Goal: Book appointment/travel/reservation

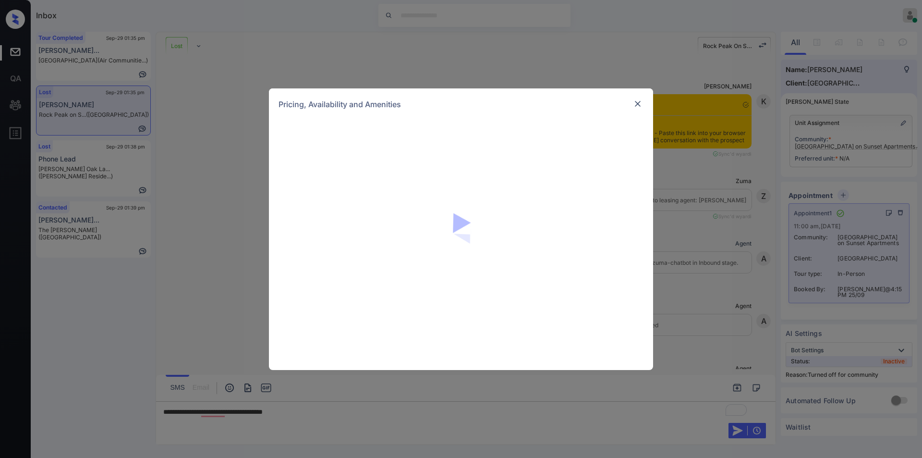
scroll to position [1304, 0]
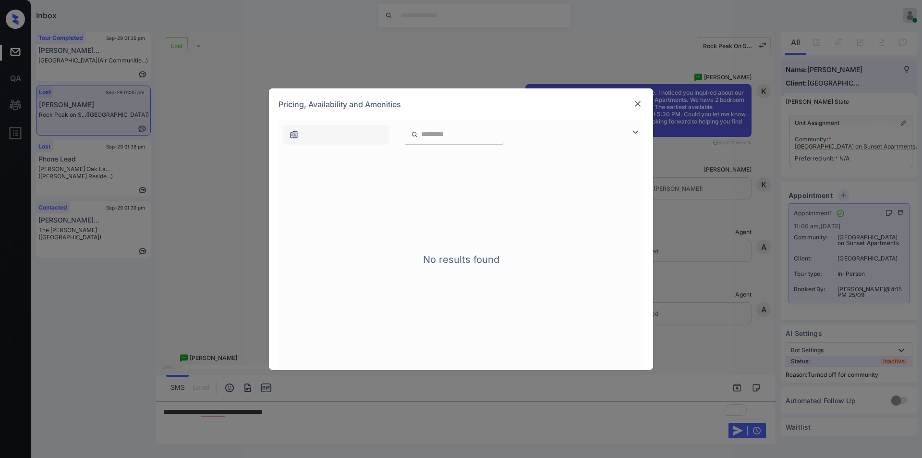
click at [638, 109] on div at bounding box center [638, 104] width 12 height 12
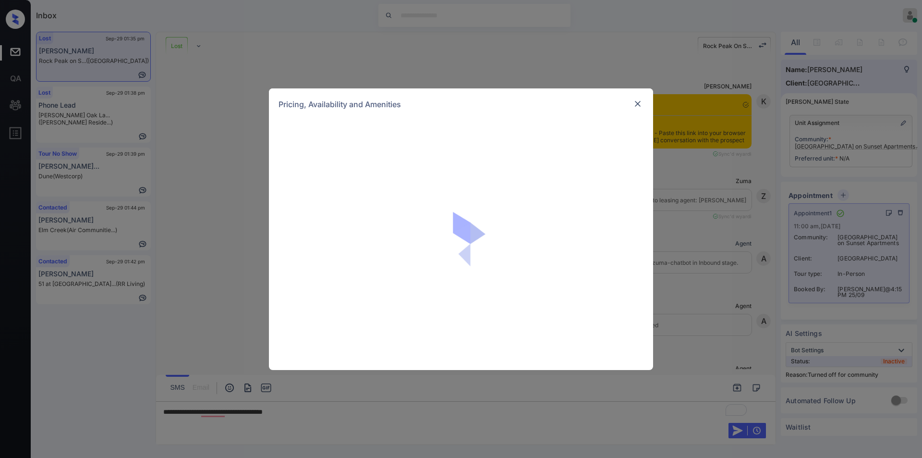
scroll to position [1304, 0]
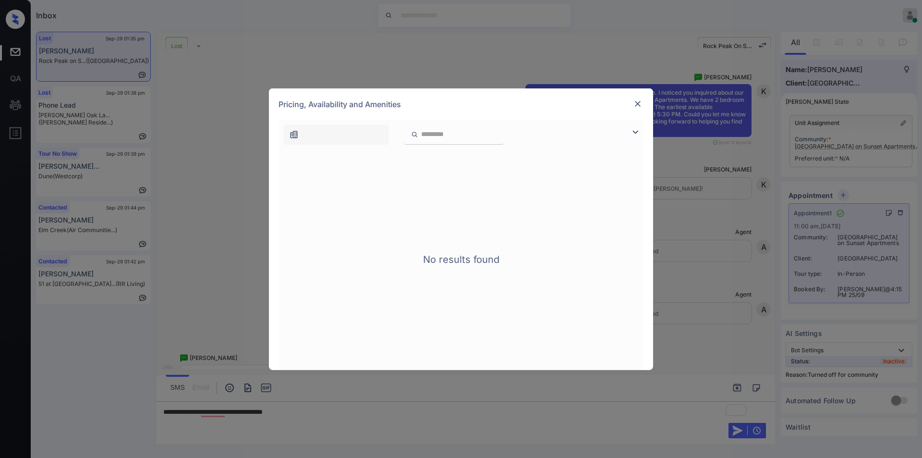
click at [638, 102] on img at bounding box center [638, 104] width 10 height 10
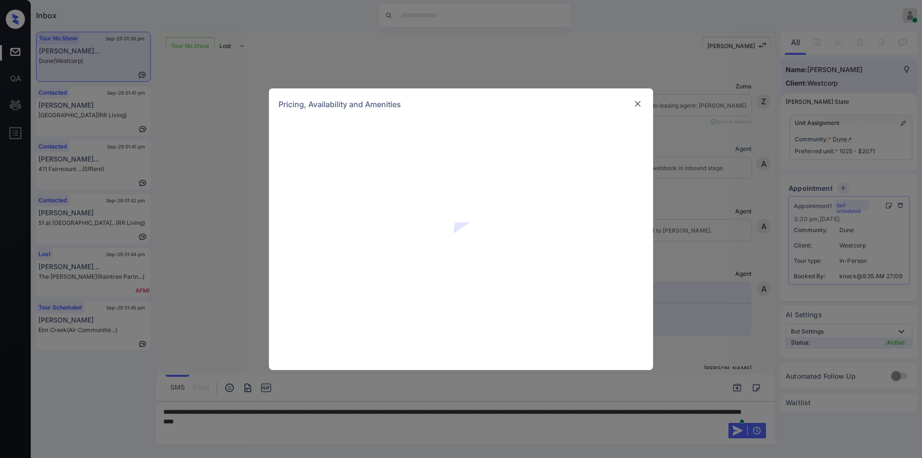
scroll to position [2711, 0]
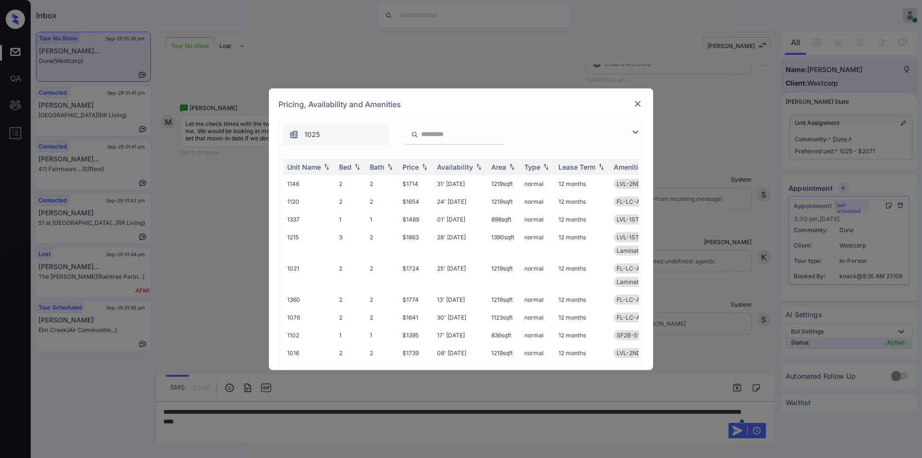
click at [636, 132] on img at bounding box center [635, 132] width 12 height 12
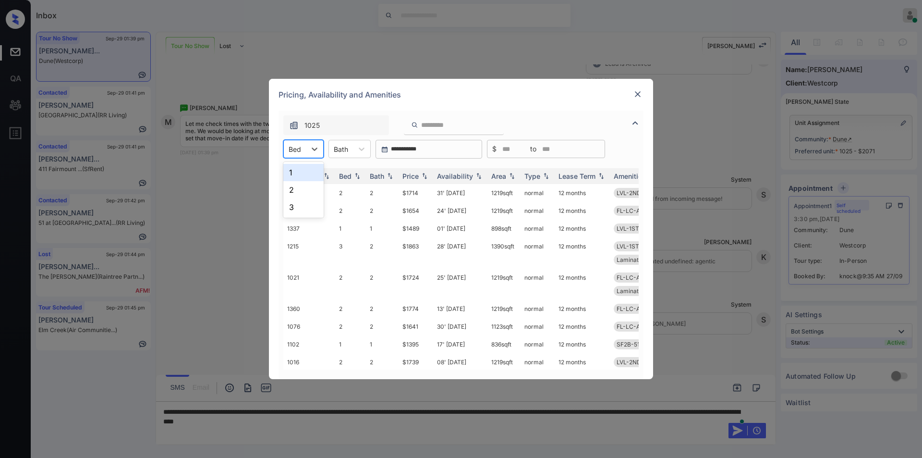
click at [302, 144] on div "Bed" at bounding box center [295, 149] width 22 height 14
click at [301, 174] on div "1" at bounding box center [303, 172] width 40 height 17
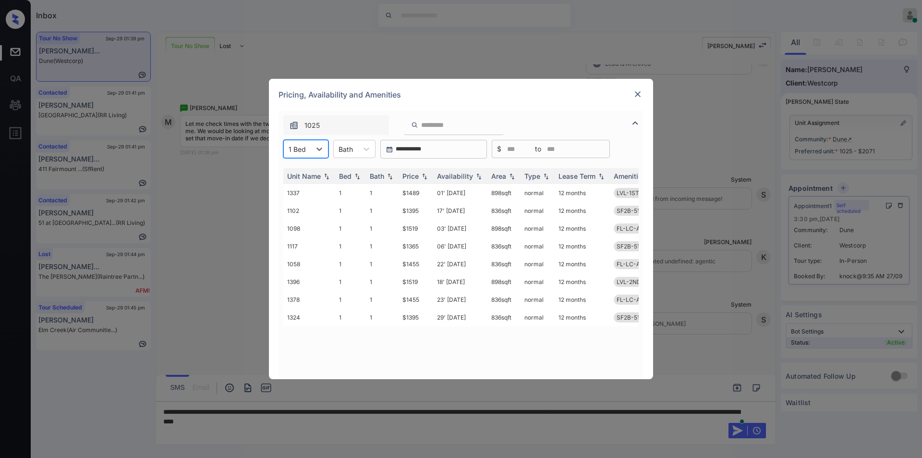
click at [297, 147] on div at bounding box center [297, 149] width 17 height 10
click at [293, 188] on div "2" at bounding box center [305, 189] width 45 height 17
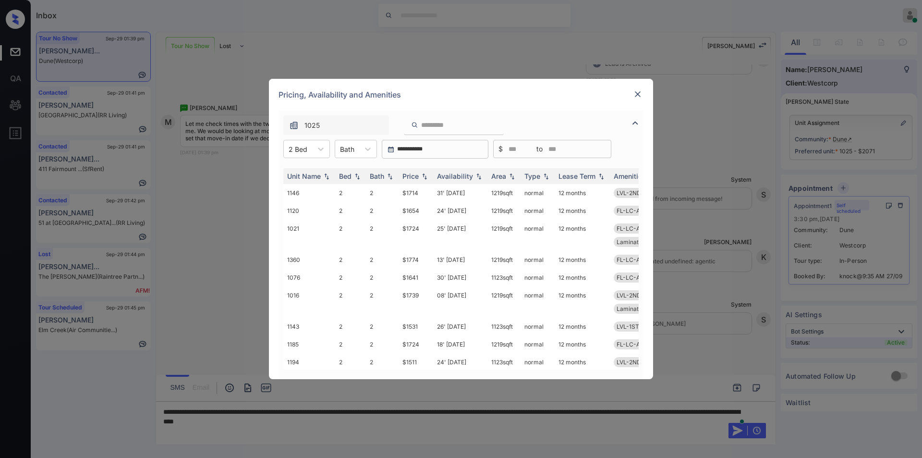
click at [640, 92] on img at bounding box center [638, 94] width 10 height 10
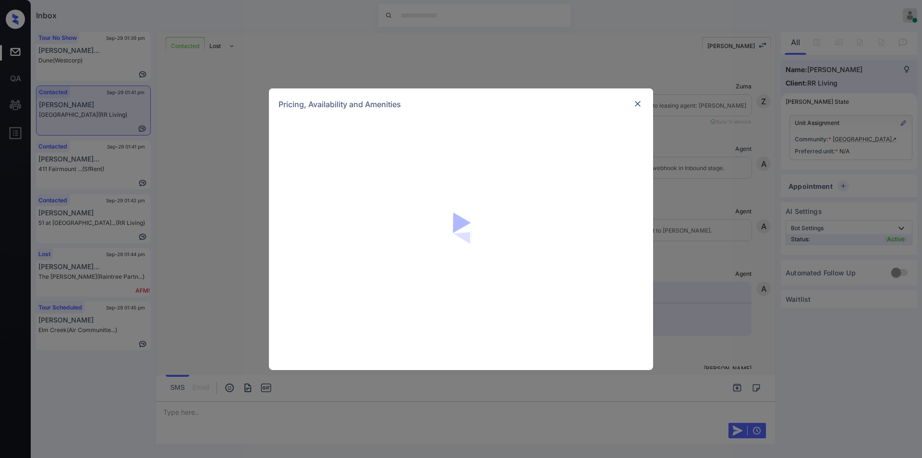
scroll to position [465, 0]
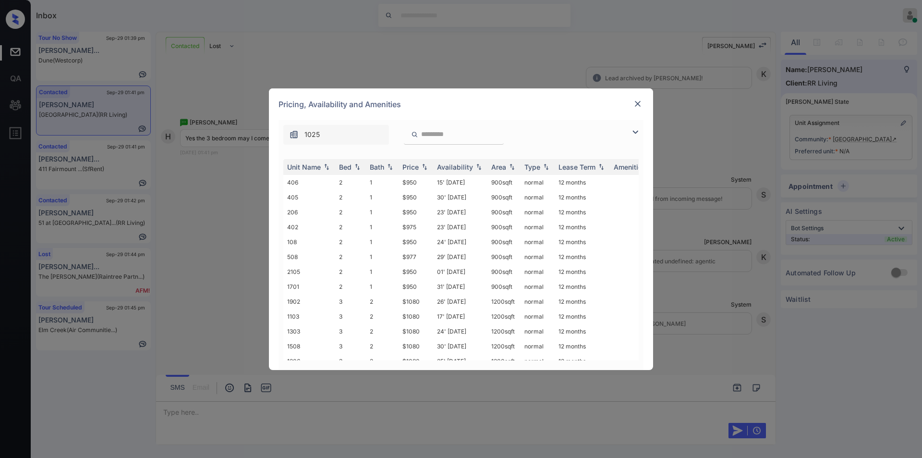
click at [633, 134] on img at bounding box center [635, 132] width 12 height 12
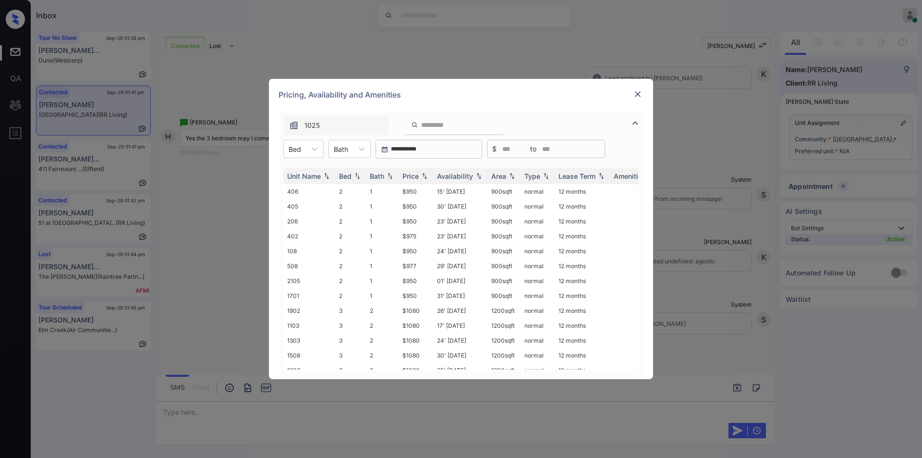
click at [313, 160] on div "Unit Name Bed Bath Price Availability Area Type Lease Term Amenities 406 2 1 $9…" at bounding box center [460, 268] width 365 height 220
click at [309, 142] on div at bounding box center [314, 148] width 17 height 17
click at [300, 190] on div "3" at bounding box center [303, 189] width 40 height 17
drag, startPoint x: 402, startPoint y: 193, endPoint x: 430, endPoint y: 186, distance: 28.6
click at [430, 186] on td "$1080" at bounding box center [416, 191] width 35 height 15
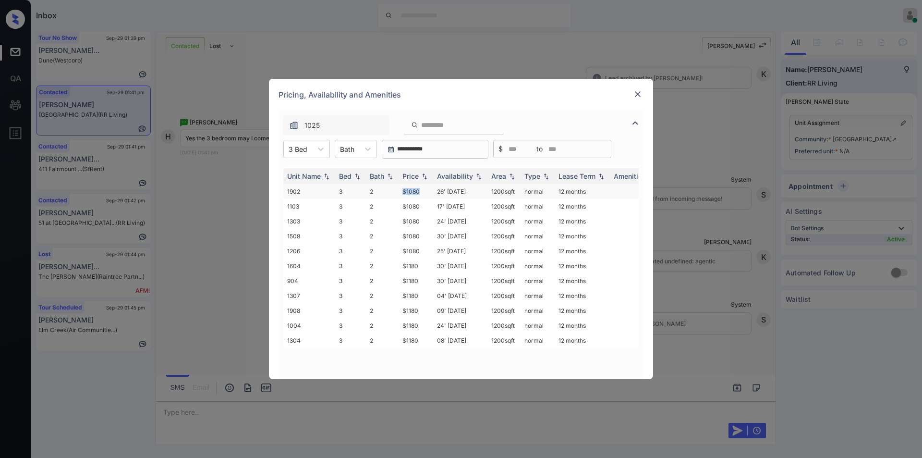
copy td "$1080"
click at [412, 192] on td "$1080" at bounding box center [416, 191] width 35 height 15
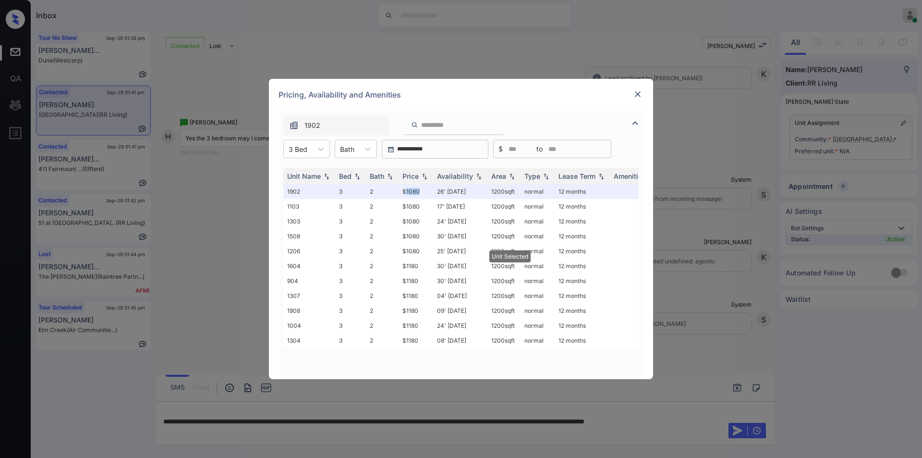
click at [635, 94] on img at bounding box center [638, 94] width 10 height 10
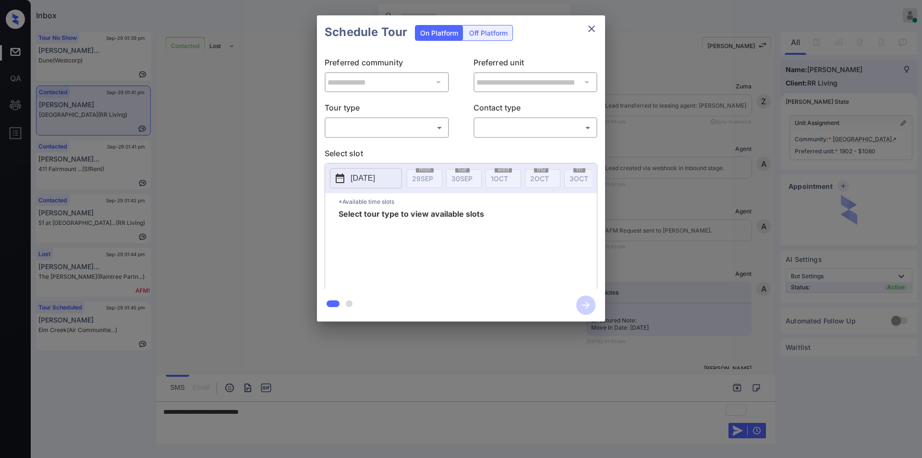
scroll to position [527, 0]
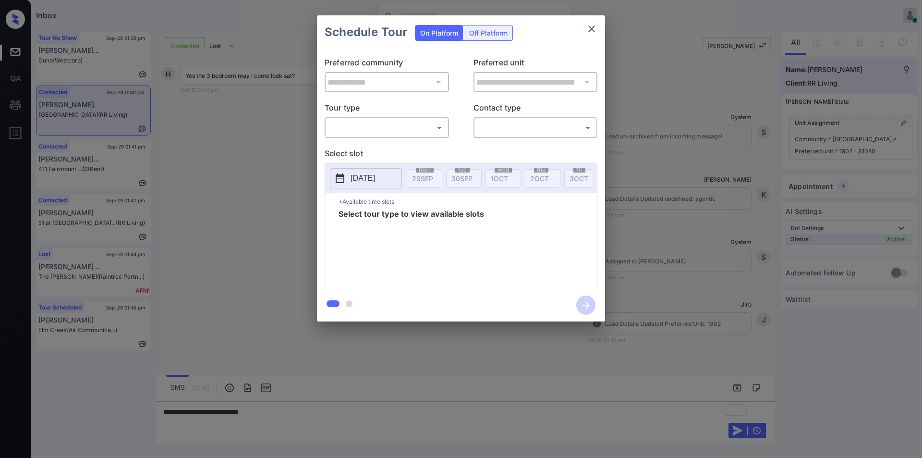
click at [370, 124] on body "Inbox [PERSON_NAME] Online Set yourself offline Set yourself on break Profile S…" at bounding box center [461, 229] width 922 height 458
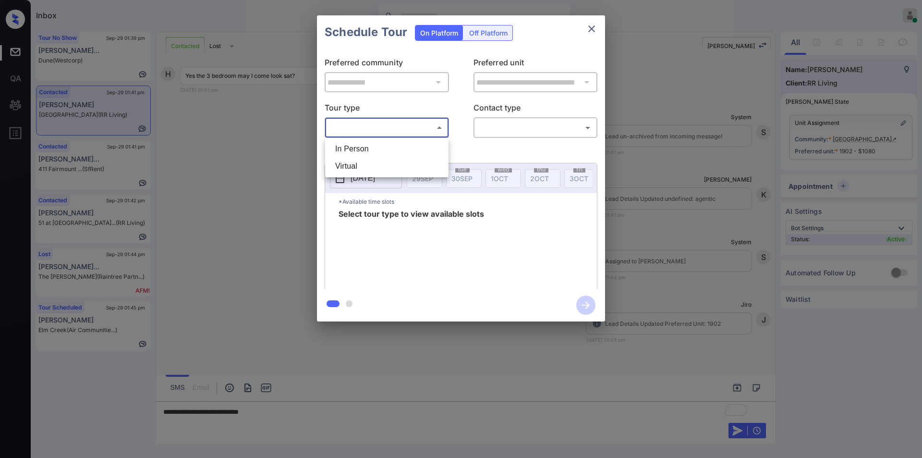
click at [358, 156] on li "In Person" at bounding box center [386, 148] width 119 height 17
type input "********"
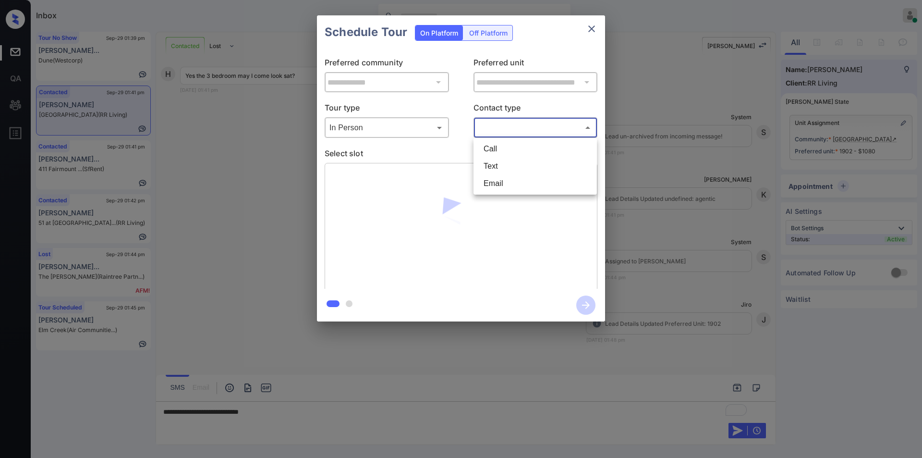
click at [522, 121] on body "Inbox Jiro Alonzo Online Set yourself offline Set yourself on break Profile Swi…" at bounding box center [461, 229] width 922 height 458
click at [495, 164] on li "Text" at bounding box center [535, 165] width 119 height 17
type input "****"
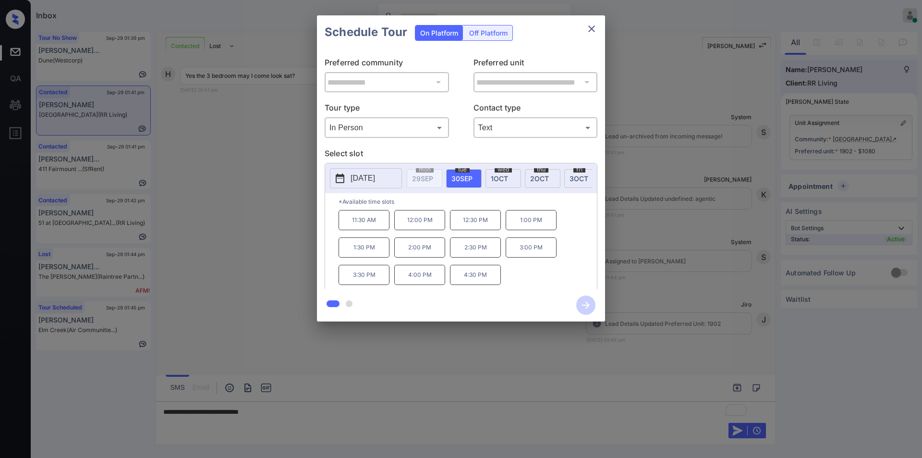
click at [234, 248] on div "**********" at bounding box center [461, 168] width 922 height 337
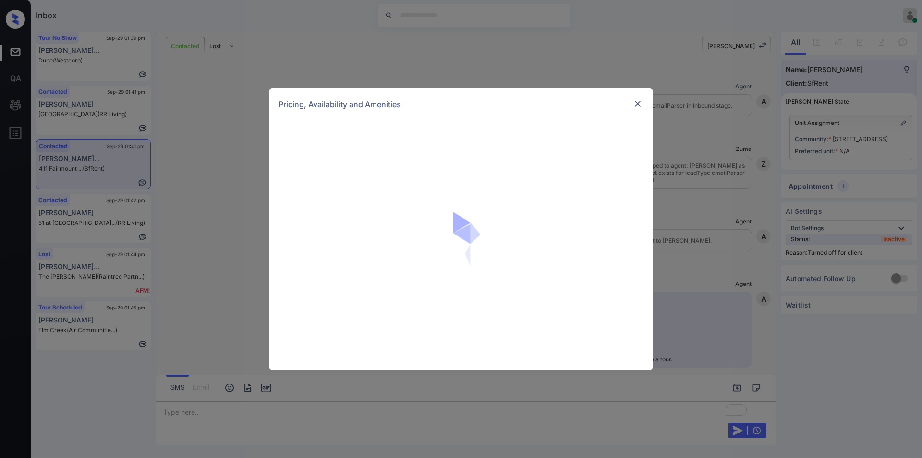
scroll to position [1174, 0]
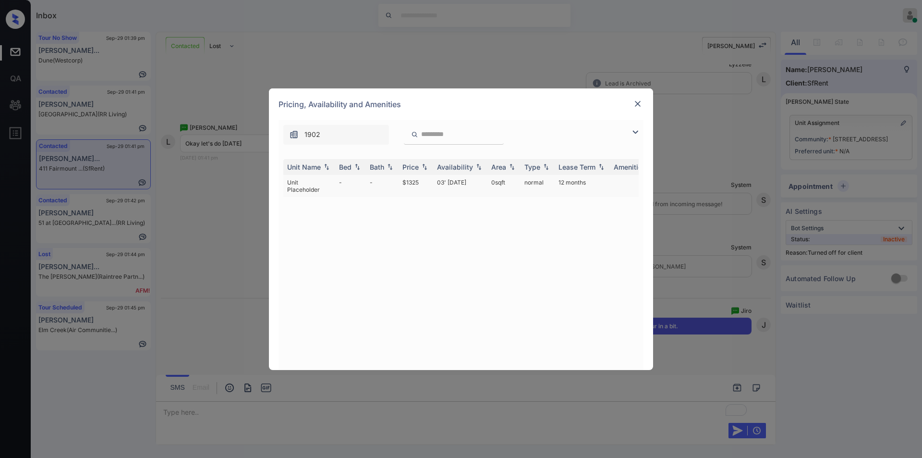
click at [411, 181] on td "$1325" at bounding box center [416, 186] width 35 height 22
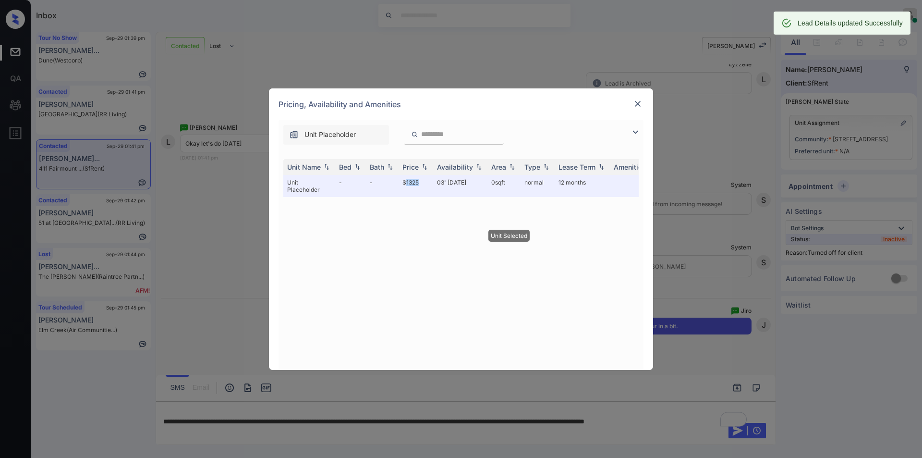
click at [638, 100] on img at bounding box center [638, 104] width 10 height 10
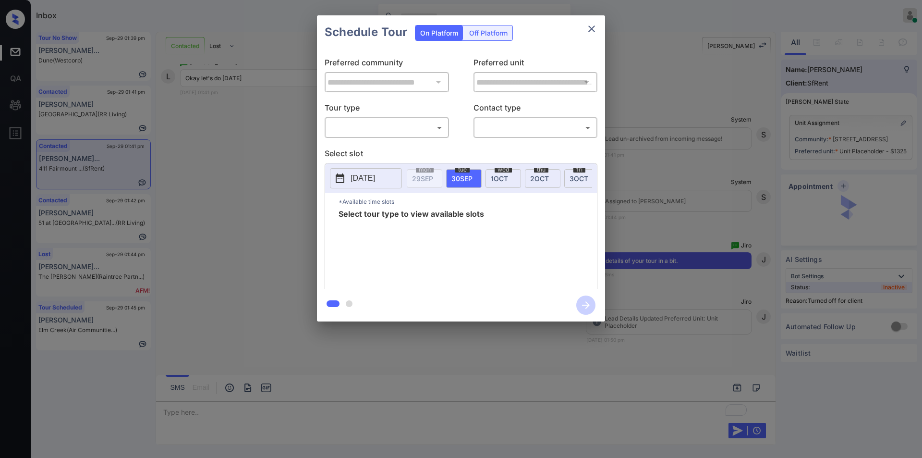
scroll to position [1239, 0]
click at [485, 26] on div "Off Platform" at bounding box center [488, 32] width 48 height 15
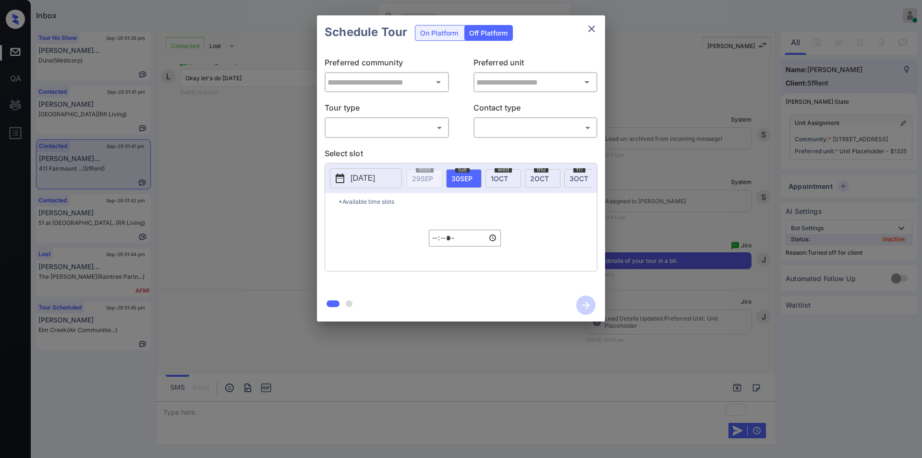
type input "**********"
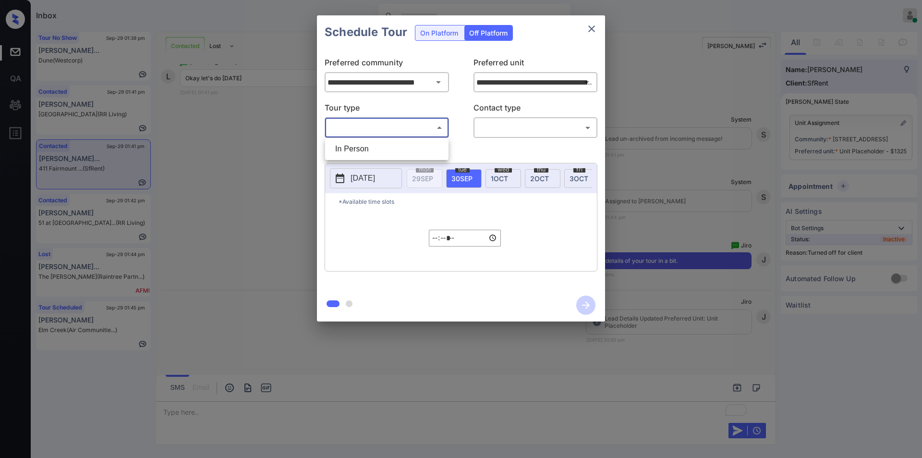
click at [357, 131] on body "Inbox Jiro Alonzo Online Set yourself offline Set yourself on break Profile Swi…" at bounding box center [461, 229] width 922 height 458
click at [349, 147] on li "In Person" at bounding box center [386, 148] width 119 height 17
type input "********"
click at [525, 127] on body "Inbox Jiro Alonzo Online Set yourself offline Set yourself on break Profile Swi…" at bounding box center [461, 229] width 922 height 458
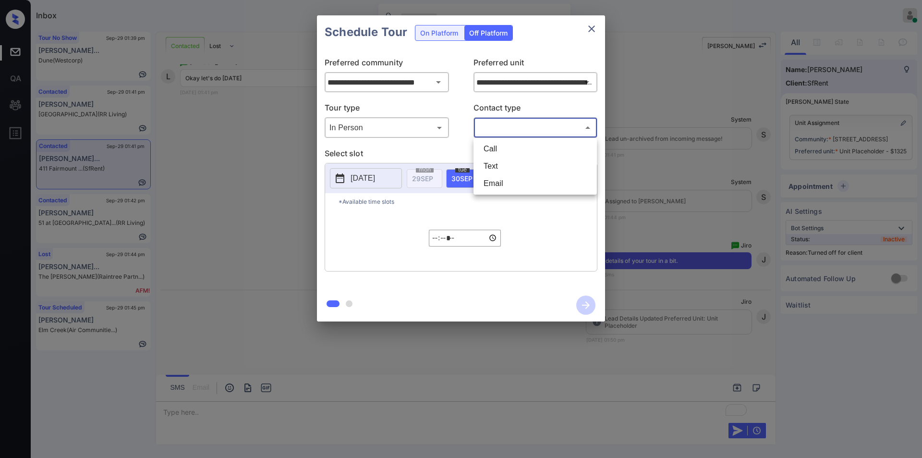
click at [497, 161] on li "Text" at bounding box center [535, 165] width 119 height 17
type input "****"
click at [359, 175] on p "2025-09-29" at bounding box center [362, 178] width 24 height 12
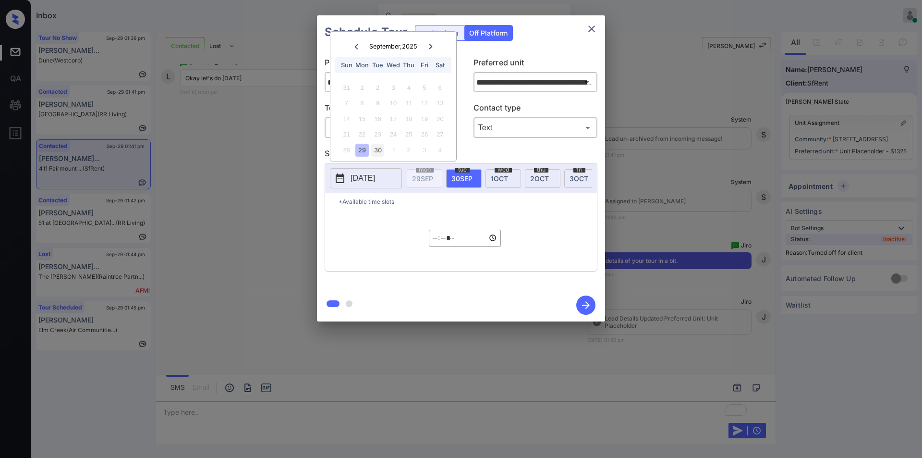
click at [379, 149] on div "30" at bounding box center [377, 150] width 13 height 13
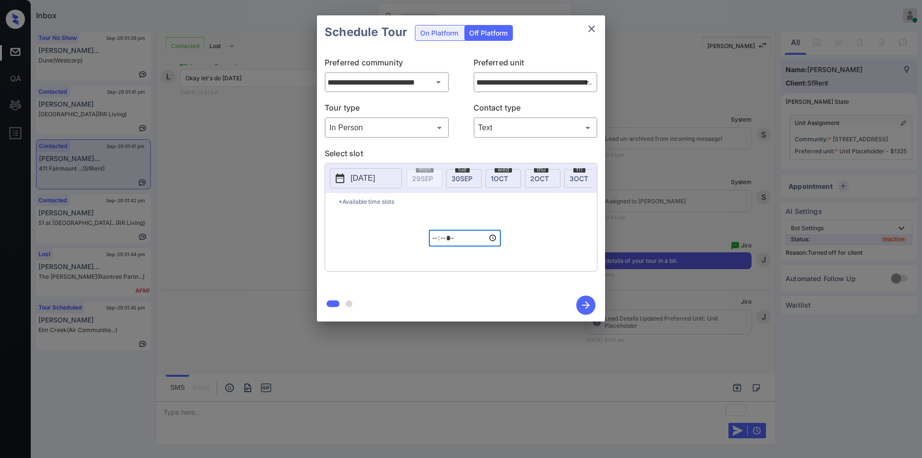
click at [440, 246] on input "*****" at bounding box center [465, 238] width 72 height 17
type input "*****"
click at [591, 309] on icon "button" at bounding box center [585, 304] width 19 height 19
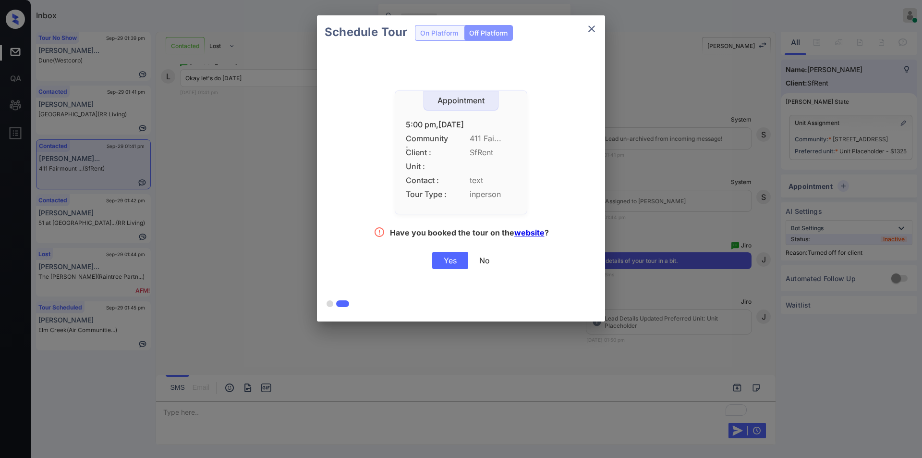
click at [462, 260] on div "Yes" at bounding box center [450, 260] width 36 height 17
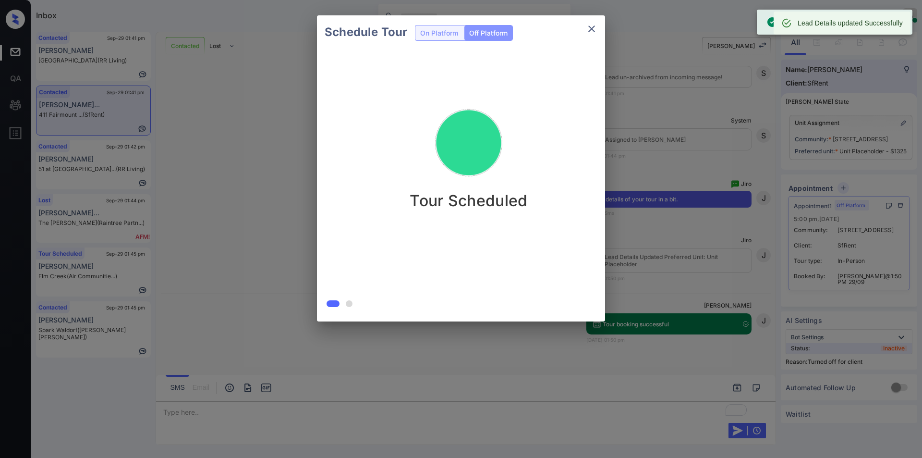
scroll to position [1301, 0]
click at [595, 28] on icon "close" at bounding box center [592, 29] width 12 height 12
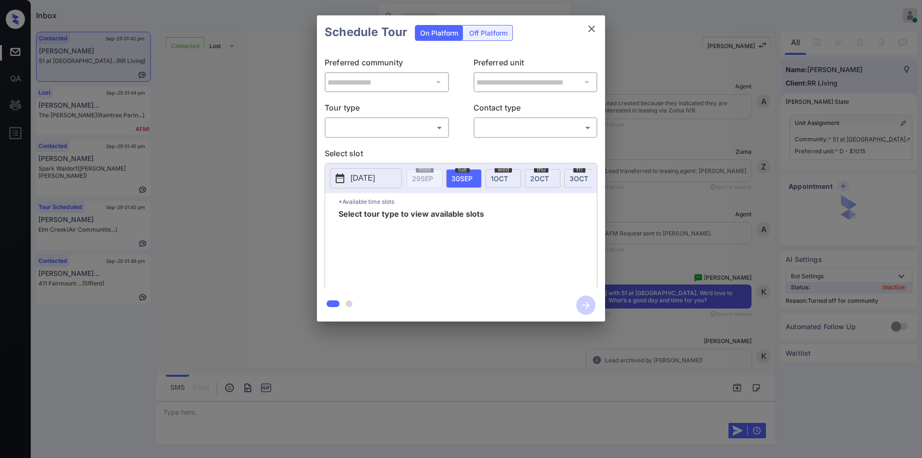
scroll to position [2627, 0]
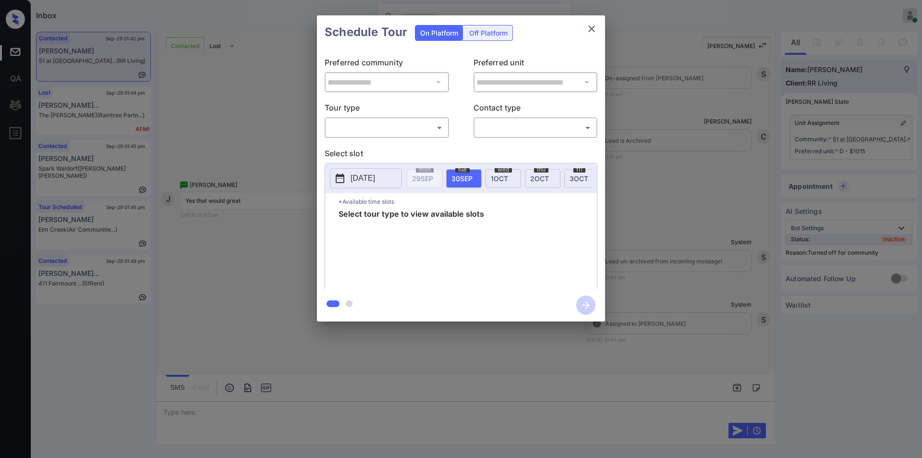
click at [377, 124] on body "Inbox Jiro Alonzo Online Set yourself offline Set yourself on break Profile Swi…" at bounding box center [461, 229] width 922 height 458
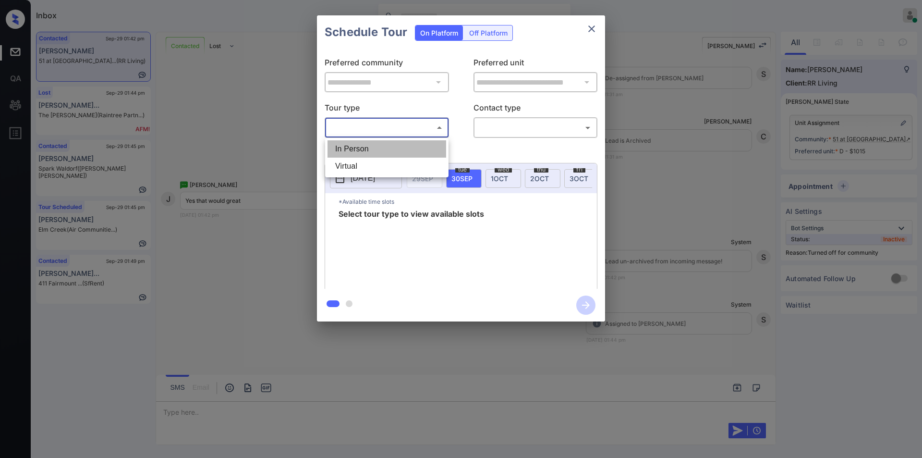
click at [362, 148] on li "In Person" at bounding box center [386, 148] width 119 height 17
type input "********"
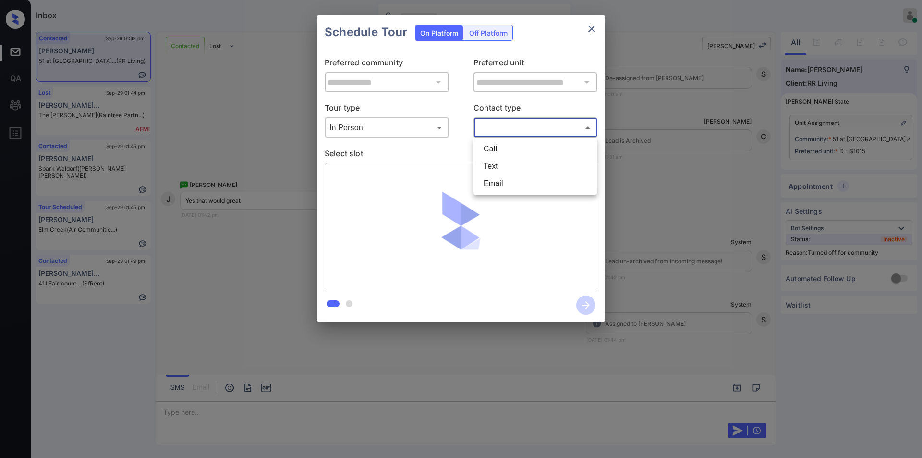
click at [518, 126] on body "Inbox Jiro Alonzo Online Set yourself offline Set yourself on break Profile Swi…" at bounding box center [461, 229] width 922 height 458
click at [501, 166] on li "Text" at bounding box center [535, 165] width 119 height 17
type input "****"
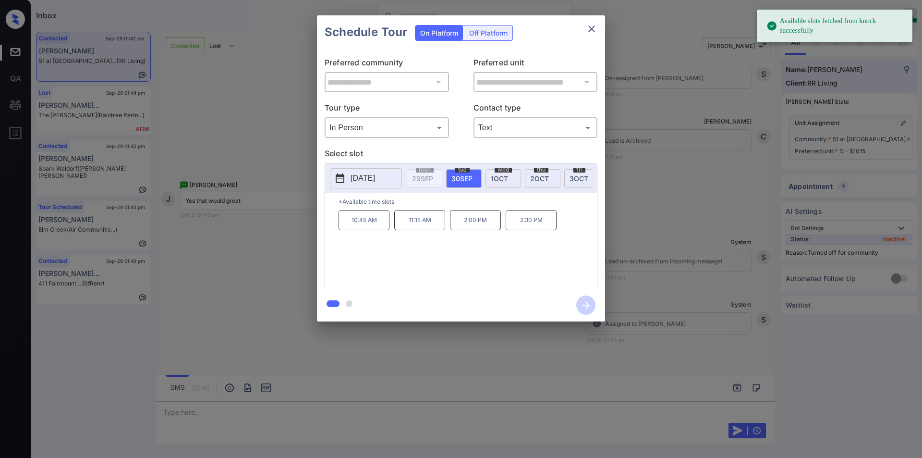
click at [485, 224] on p "2:00 PM" at bounding box center [475, 220] width 51 height 20
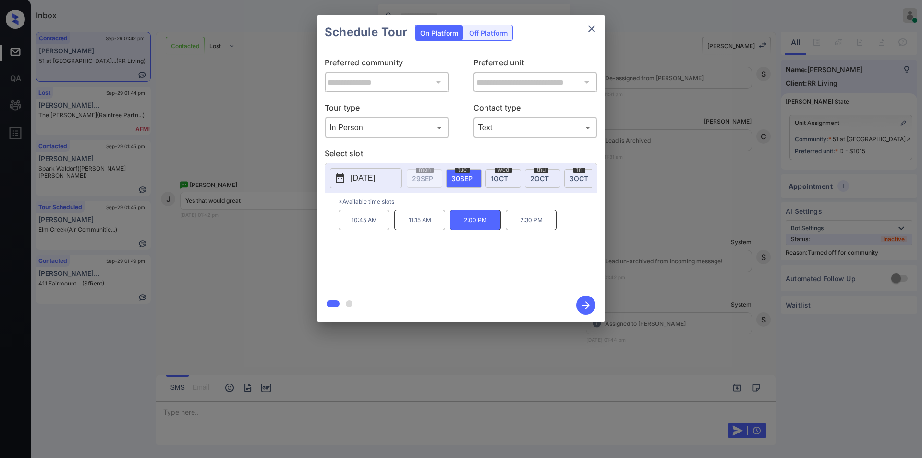
click at [289, 250] on div "**********" at bounding box center [461, 168] width 922 height 337
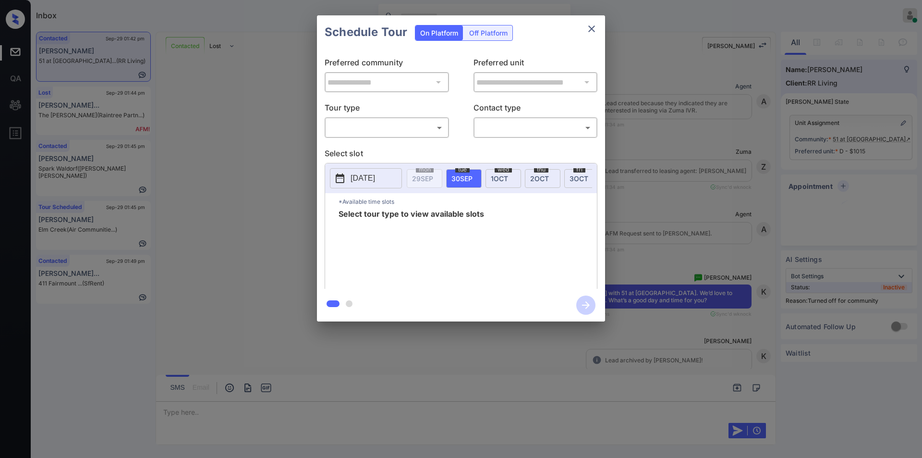
scroll to position [2627, 0]
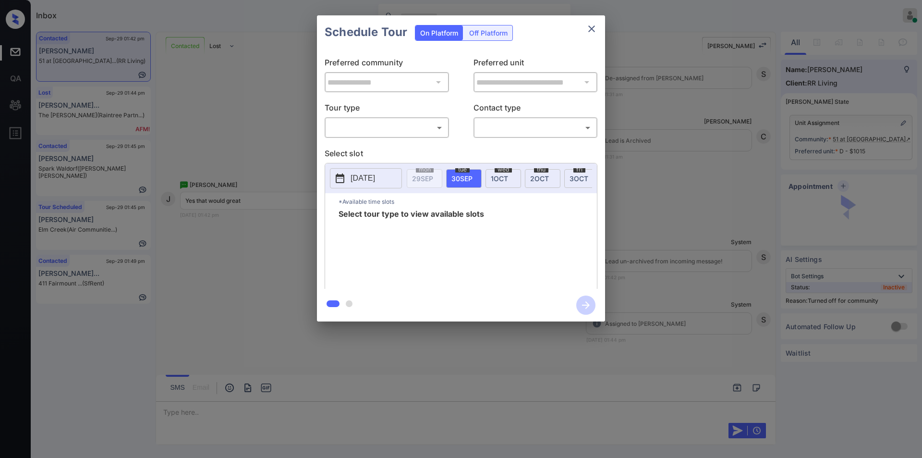
click at [349, 127] on body "Inbox Jiro Alonzo Online Set yourself offline Set yourself on break Profile Swi…" at bounding box center [461, 229] width 922 height 458
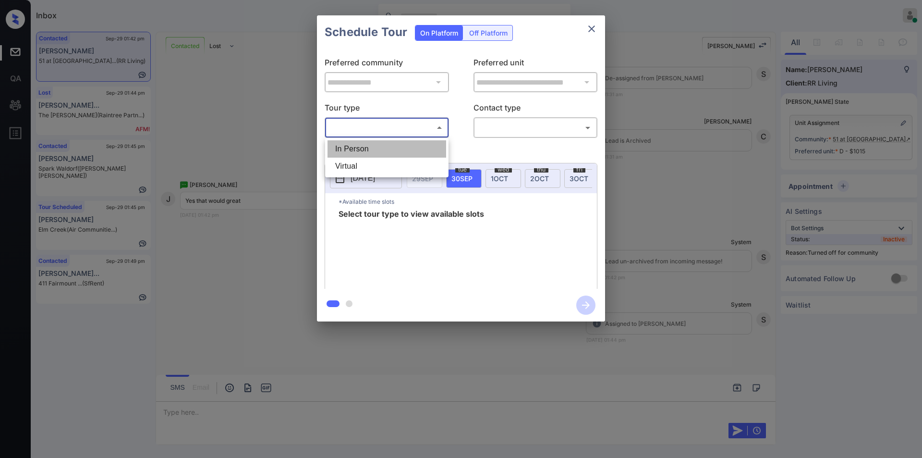
click at [346, 141] on li "In Person" at bounding box center [386, 148] width 119 height 17
type input "********"
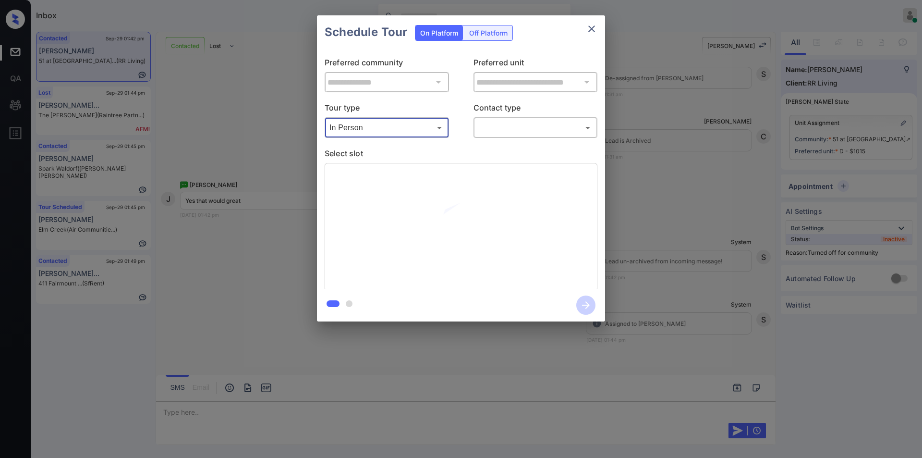
click at [520, 130] on body "Inbox Jiro Alonzo Online Set yourself offline Set yourself on break Profile Swi…" at bounding box center [461, 229] width 922 height 458
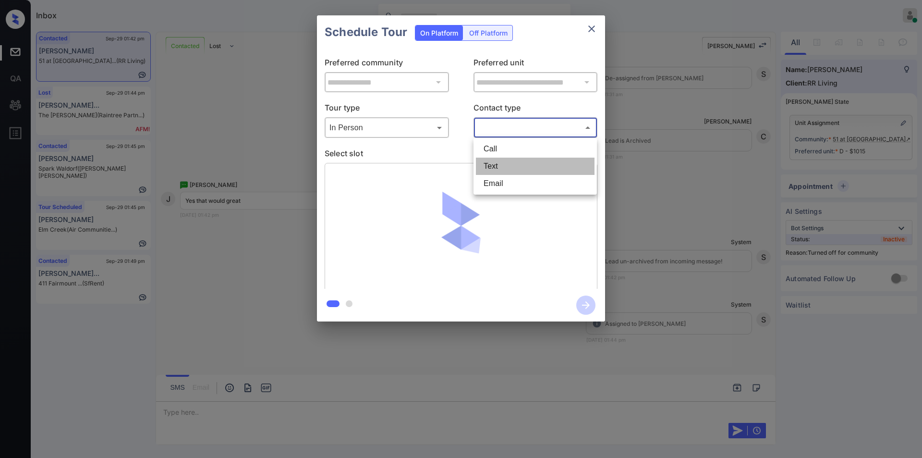
click at [500, 160] on li "Text" at bounding box center [535, 165] width 119 height 17
type input "****"
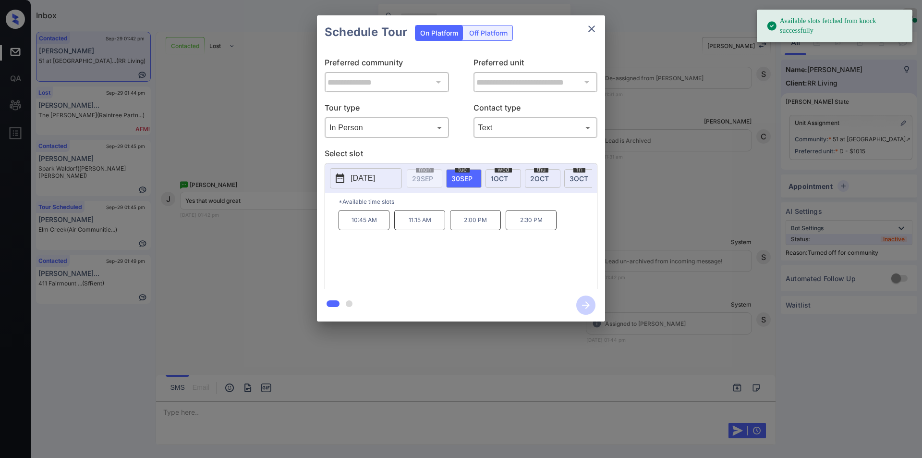
click at [473, 228] on p "2:00 PM" at bounding box center [475, 220] width 51 height 20
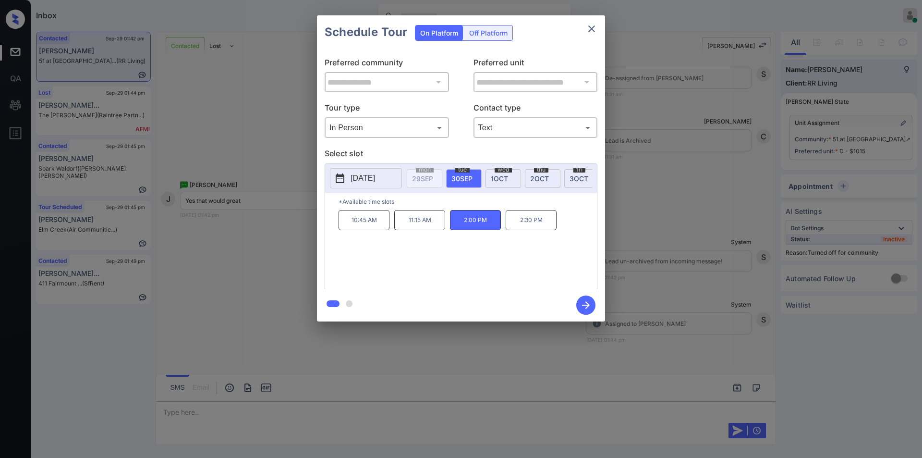
click at [585, 302] on icon "button" at bounding box center [585, 304] width 19 height 19
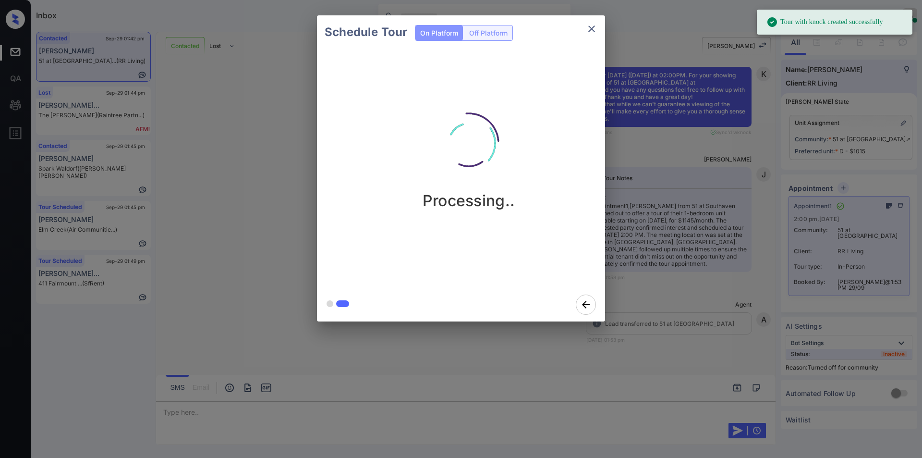
scroll to position [3061, 0]
click at [589, 27] on icon "close" at bounding box center [591, 28] width 7 height 7
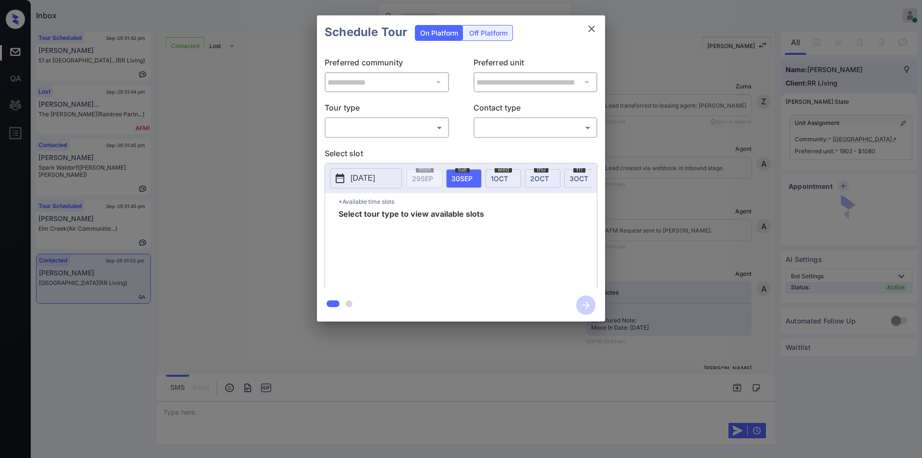
scroll to position [1416, 0]
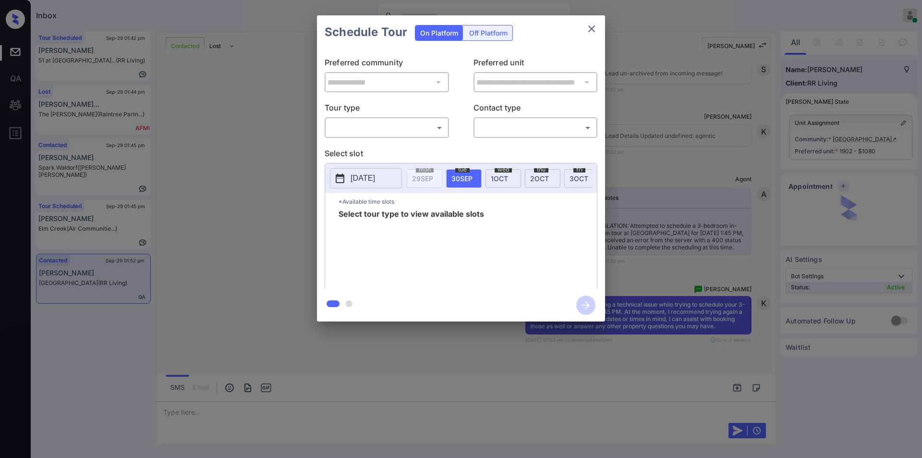
click at [375, 133] on body "Inbox [PERSON_NAME] Online Set yourself offline Set yourself on break Profile S…" at bounding box center [461, 229] width 922 height 458
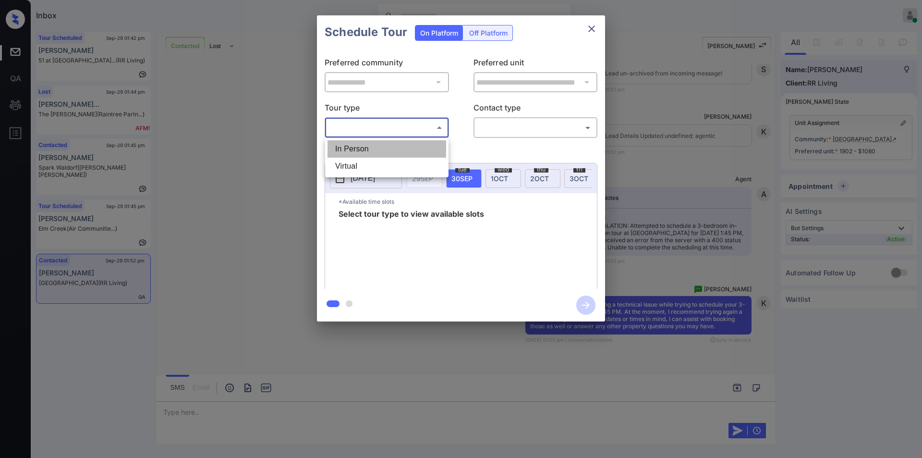
click at [362, 146] on li "In Person" at bounding box center [386, 148] width 119 height 17
type input "********"
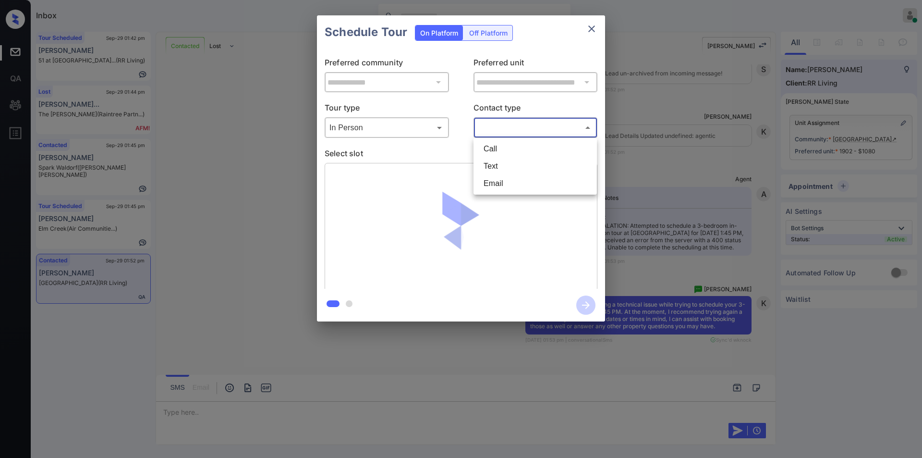
click at [480, 125] on body "Inbox [PERSON_NAME] Online Set yourself offline Set yourself on break Profile S…" at bounding box center [461, 229] width 922 height 458
click at [489, 163] on li "Text" at bounding box center [535, 165] width 119 height 17
type input "****"
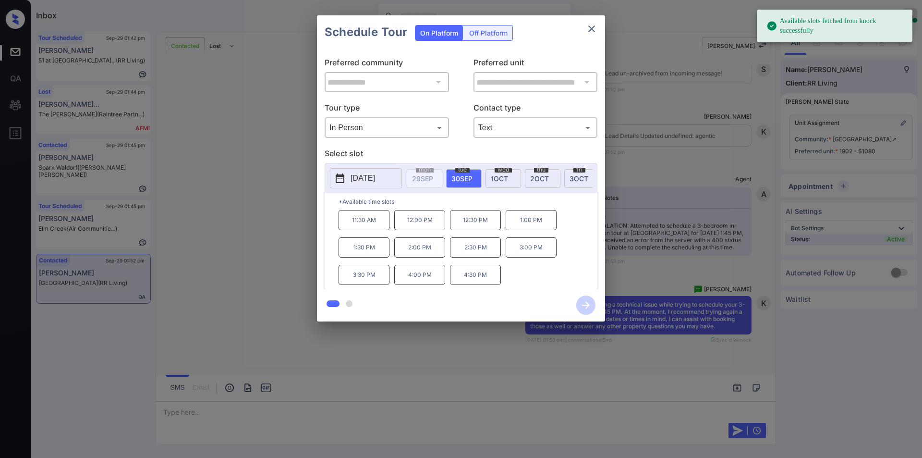
click at [375, 176] on p "[DATE]" at bounding box center [362, 178] width 24 height 12
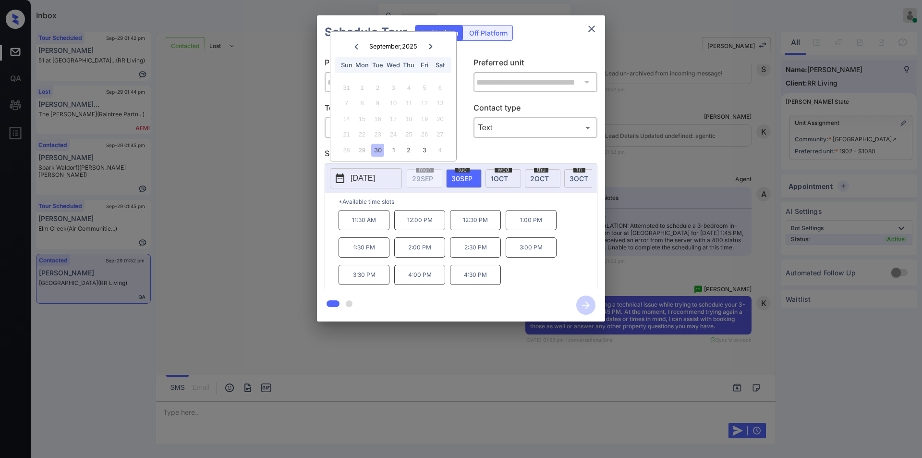
click at [428, 46] on icon at bounding box center [431, 47] width 6 height 6
click at [357, 48] on icon at bounding box center [355, 46] width 3 height 5
click at [696, 82] on div "**********" at bounding box center [461, 168] width 922 height 337
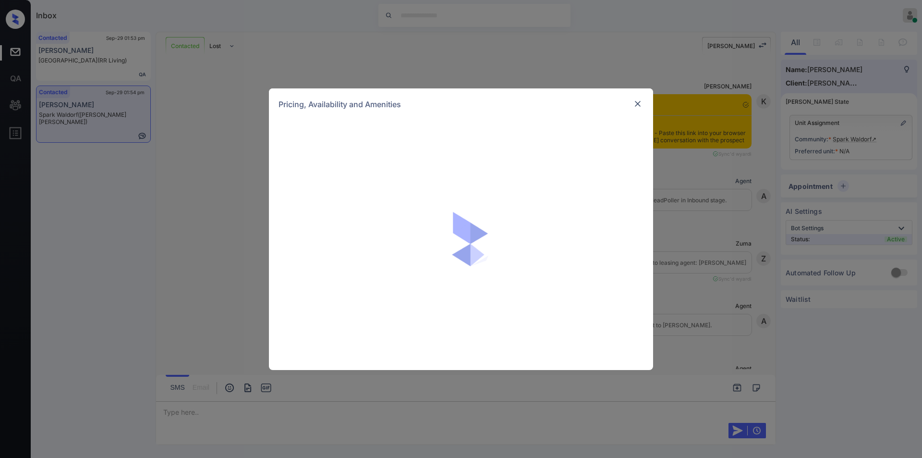
scroll to position [1018, 0]
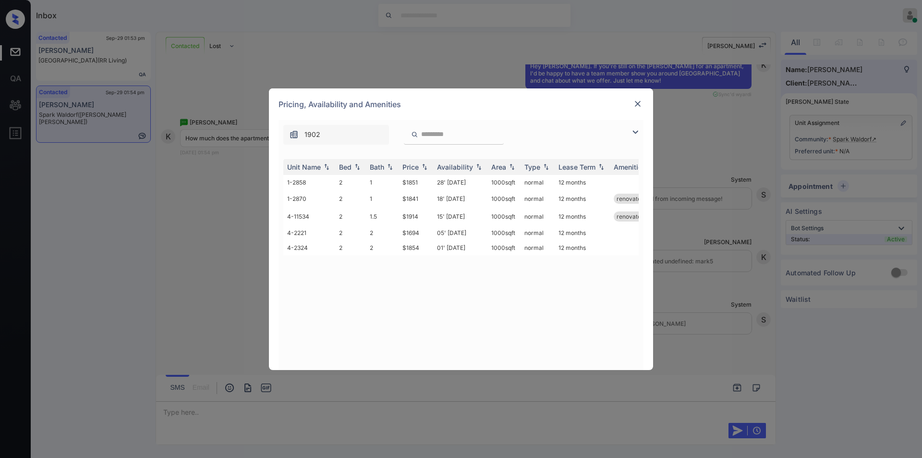
click at [638, 103] on img at bounding box center [638, 104] width 10 height 10
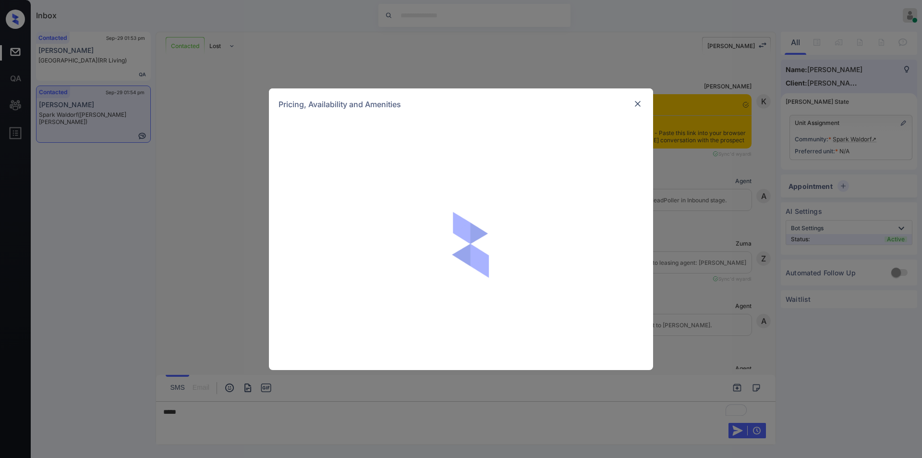
scroll to position [1018, 0]
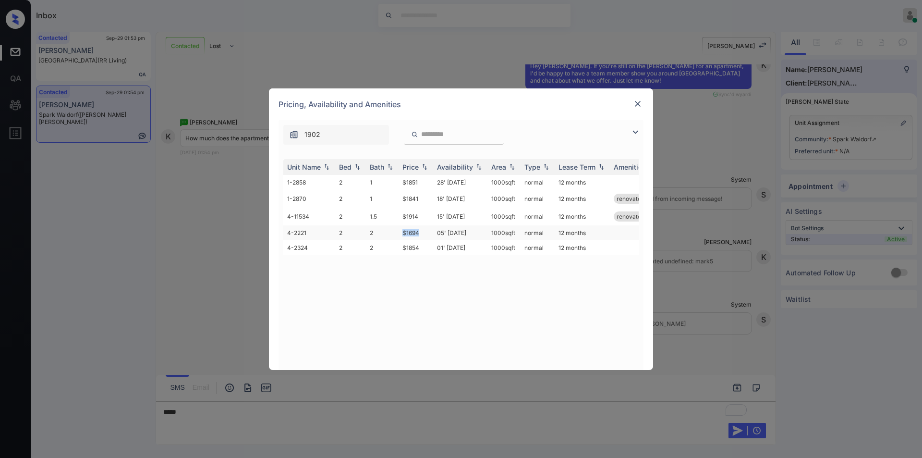
drag, startPoint x: 396, startPoint y: 232, endPoint x: 427, endPoint y: 231, distance: 30.7
click at [427, 231] on tr "4-2221 2 2 $1694 05' [DATE] sqft normal 12 months" at bounding box center [534, 232] width 502 height 15
copy tr "$1694"
click at [635, 101] on img at bounding box center [638, 104] width 10 height 10
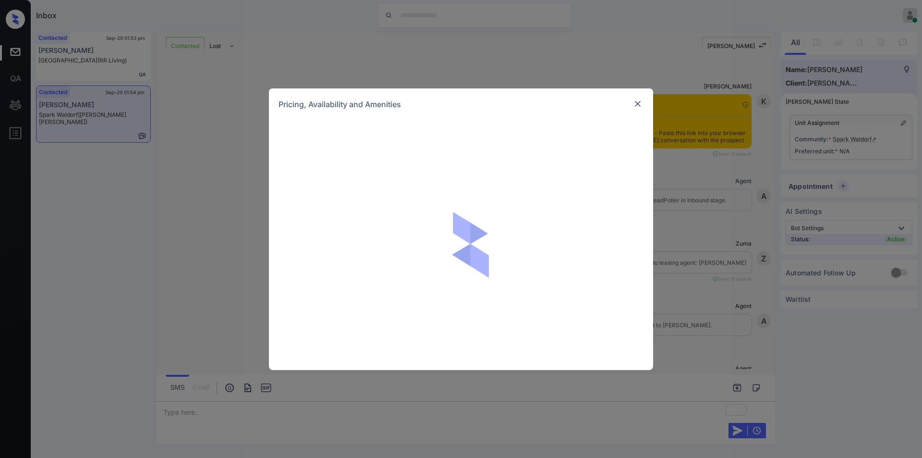
scroll to position [1083, 0]
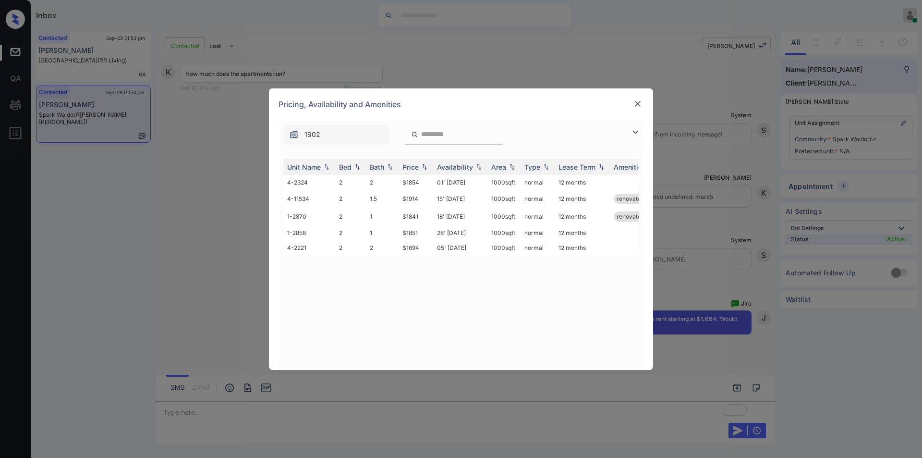
click at [641, 103] on img at bounding box center [638, 104] width 10 height 10
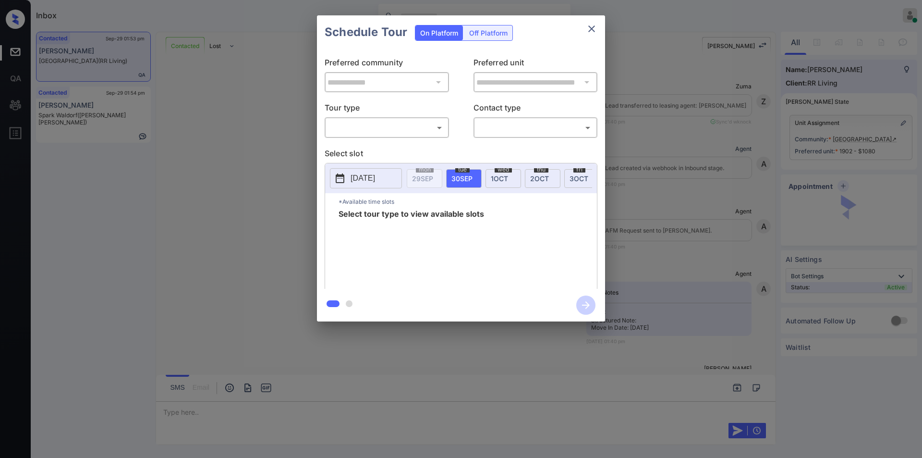
scroll to position [1598, 0]
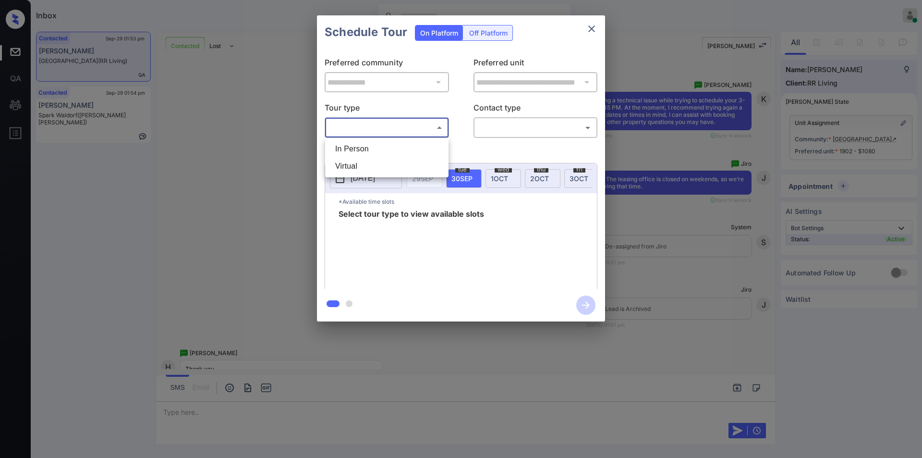
click at [361, 125] on body "Inbox [PERSON_NAME] Online Set yourself offline Set yourself on break Profile S…" at bounding box center [461, 229] width 922 height 458
click at [354, 145] on li "In Person" at bounding box center [386, 148] width 119 height 17
type input "********"
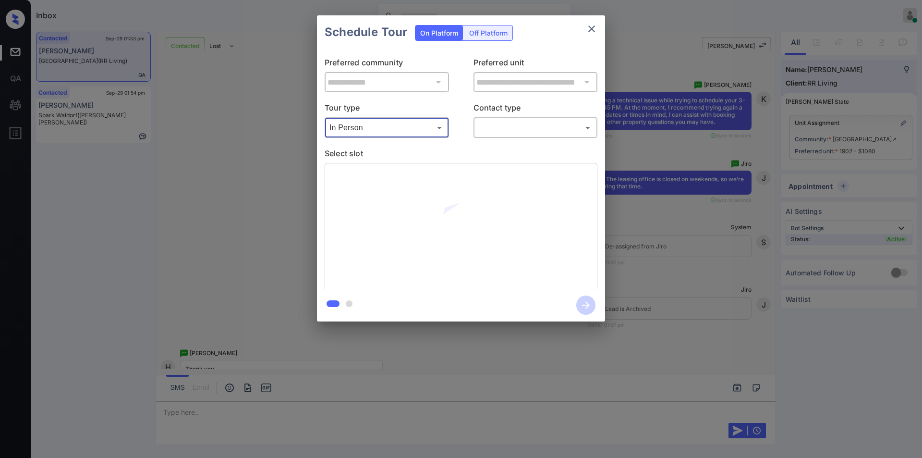
click at [509, 131] on body "Inbox [PERSON_NAME] Online Set yourself offline Set yourself on break Profile S…" at bounding box center [461, 229] width 922 height 458
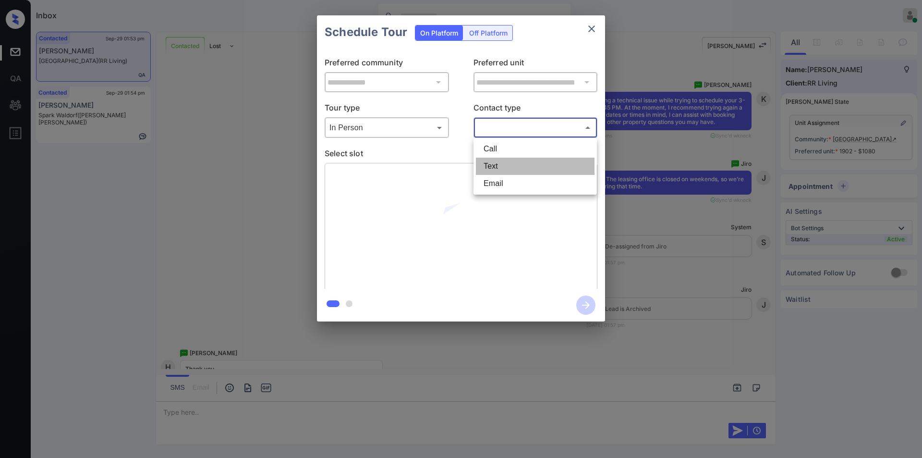
click at [499, 167] on li "Text" at bounding box center [535, 165] width 119 height 17
type input "****"
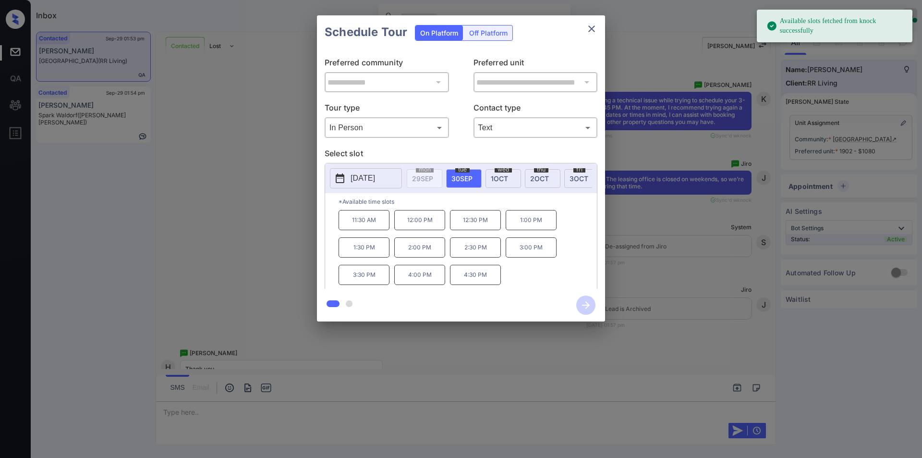
click at [351, 172] on button "[DATE]" at bounding box center [366, 178] width 72 height 20
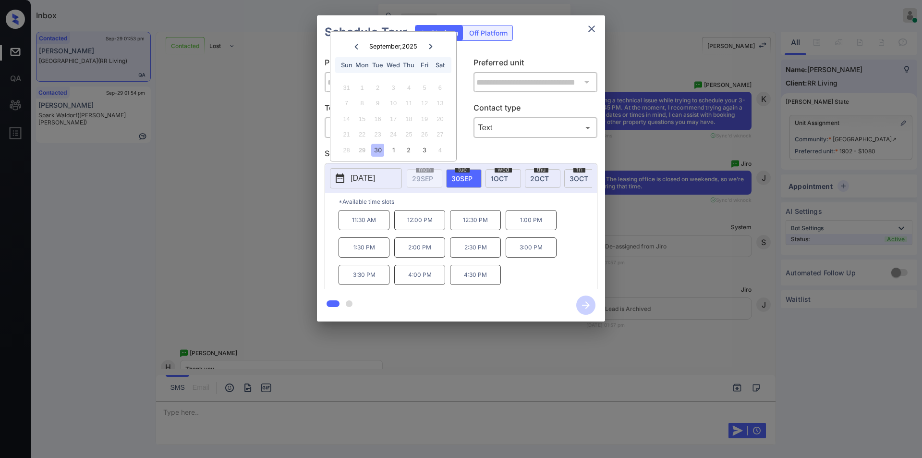
click at [431, 46] on icon at bounding box center [430, 46] width 3 height 5
click at [252, 129] on div "**********" at bounding box center [461, 168] width 922 height 337
